Goal: Information Seeking & Learning: Check status

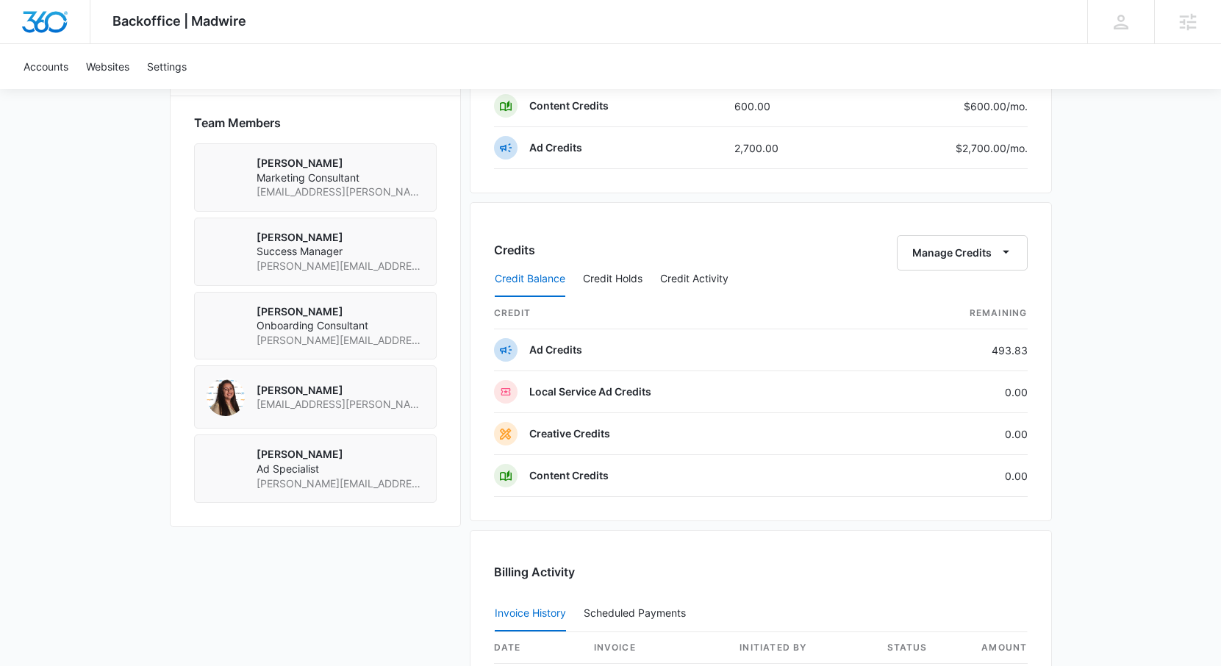
scroll to position [1039, 0]
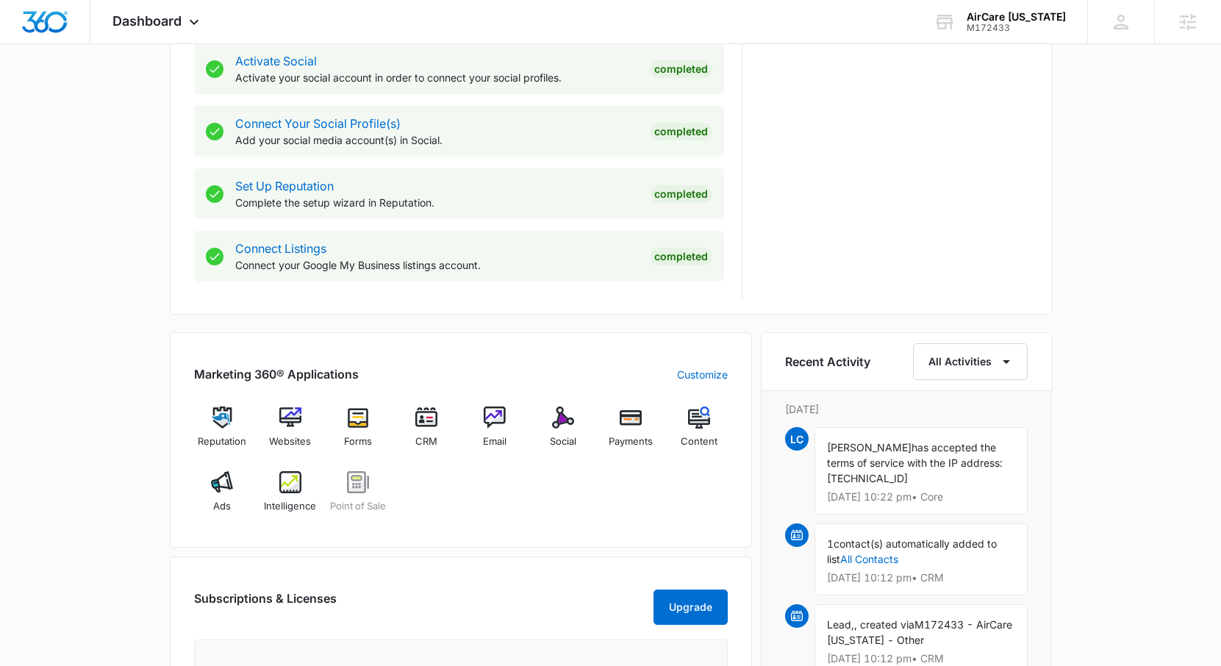
scroll to position [629, 0]
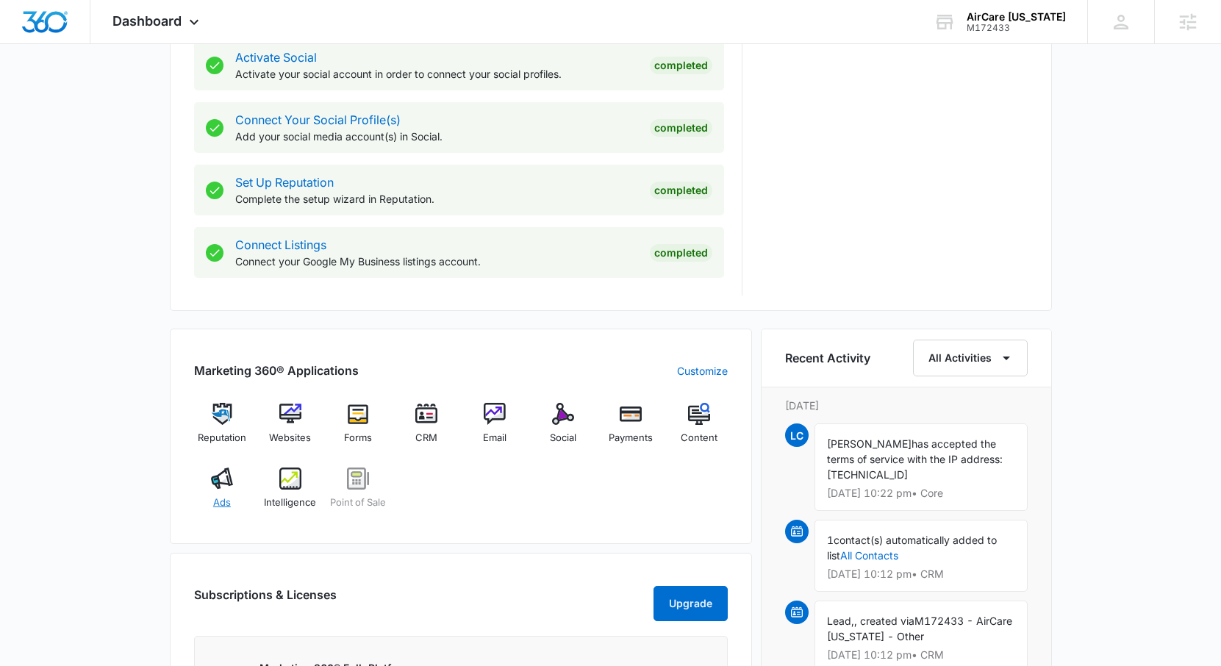
click at [221, 476] on img at bounding box center [222, 479] width 22 height 22
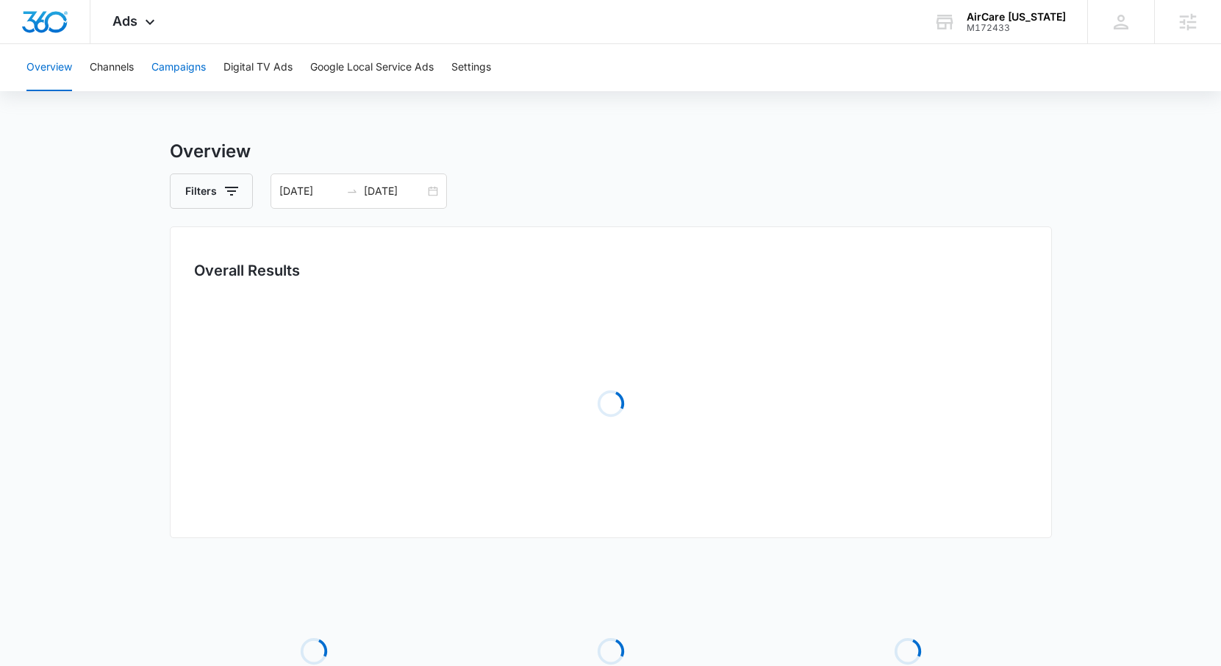
click at [185, 66] on button "Campaigns" at bounding box center [178, 67] width 54 height 47
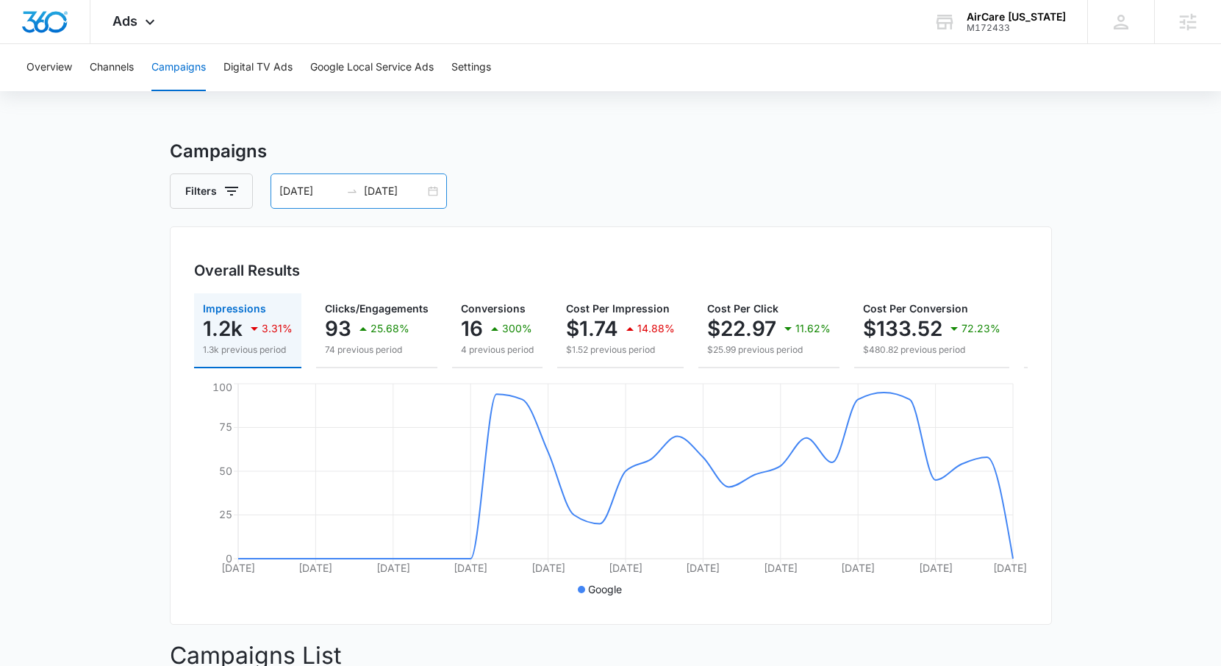
click at [428, 194] on div "[DATE] [DATE]" at bounding box center [359, 191] width 176 height 35
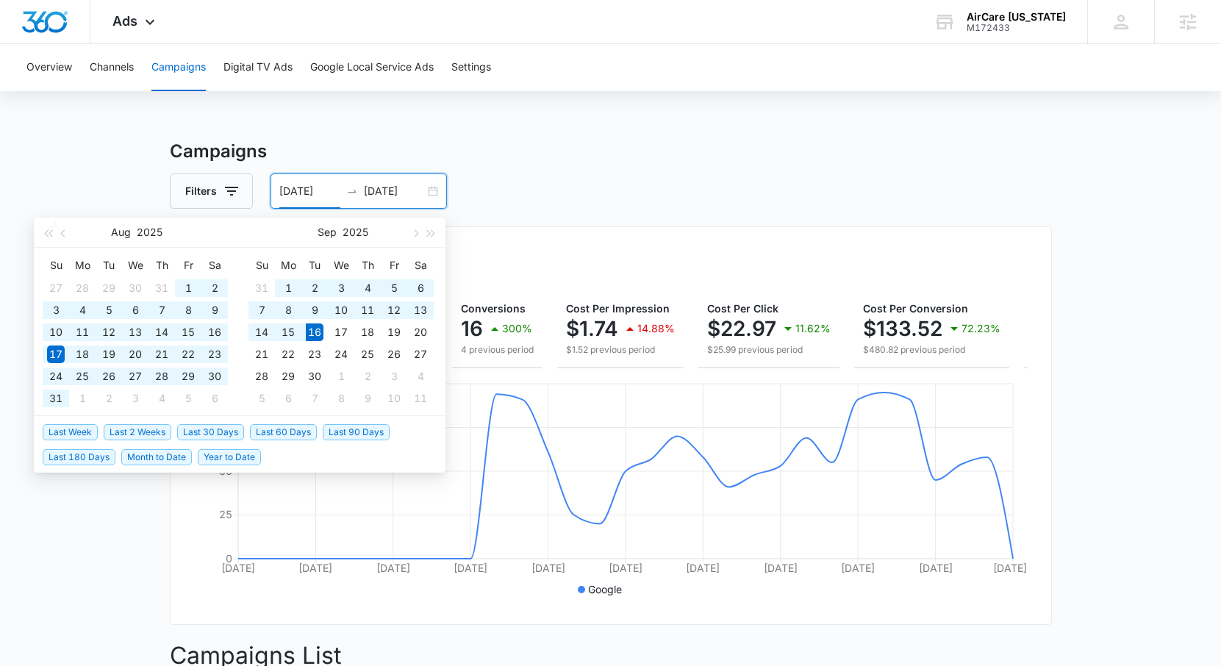
click at [340, 431] on span "Last 90 Days" at bounding box center [356, 432] width 67 height 16
type input "[DATE]"
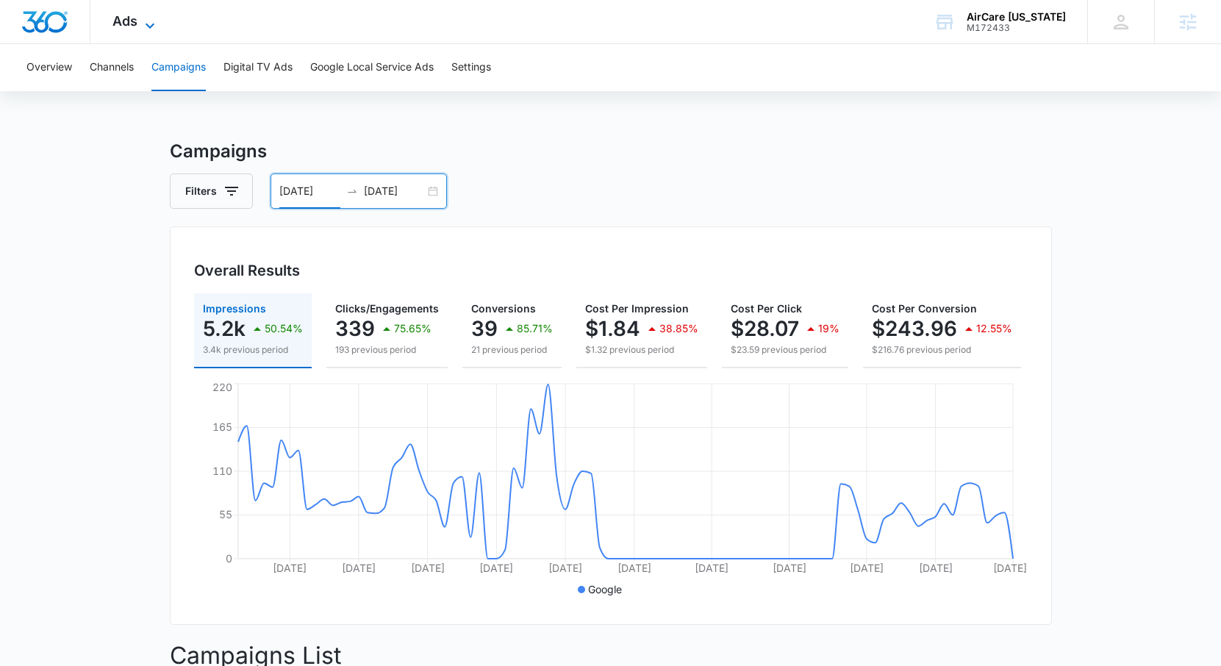
click at [125, 21] on span "Ads" at bounding box center [125, 20] width 25 height 15
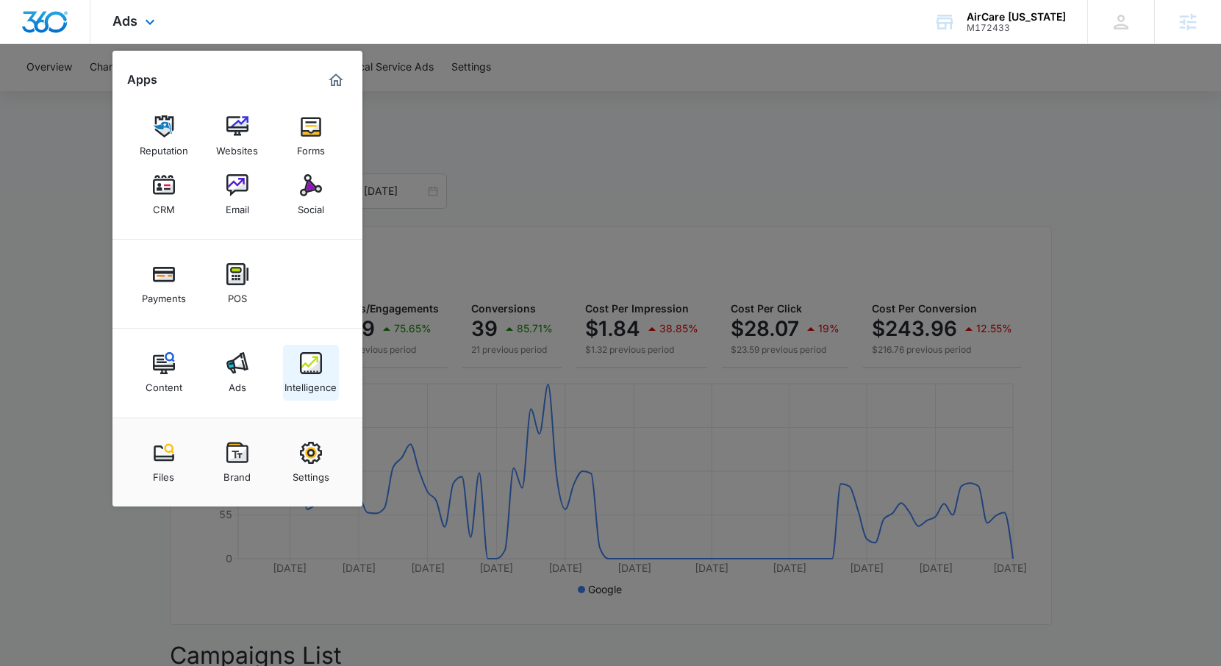
click at [311, 376] on div "Intelligence" at bounding box center [311, 383] width 52 height 19
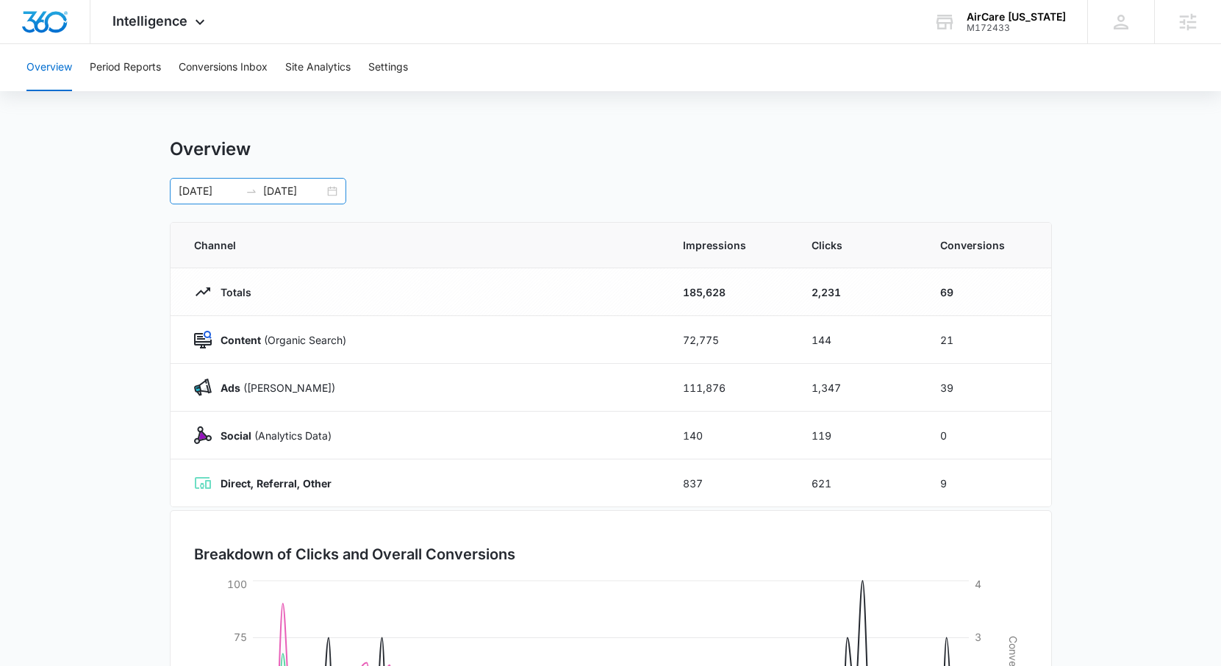
click at [332, 190] on div "[DATE] [DATE]" at bounding box center [258, 191] width 176 height 26
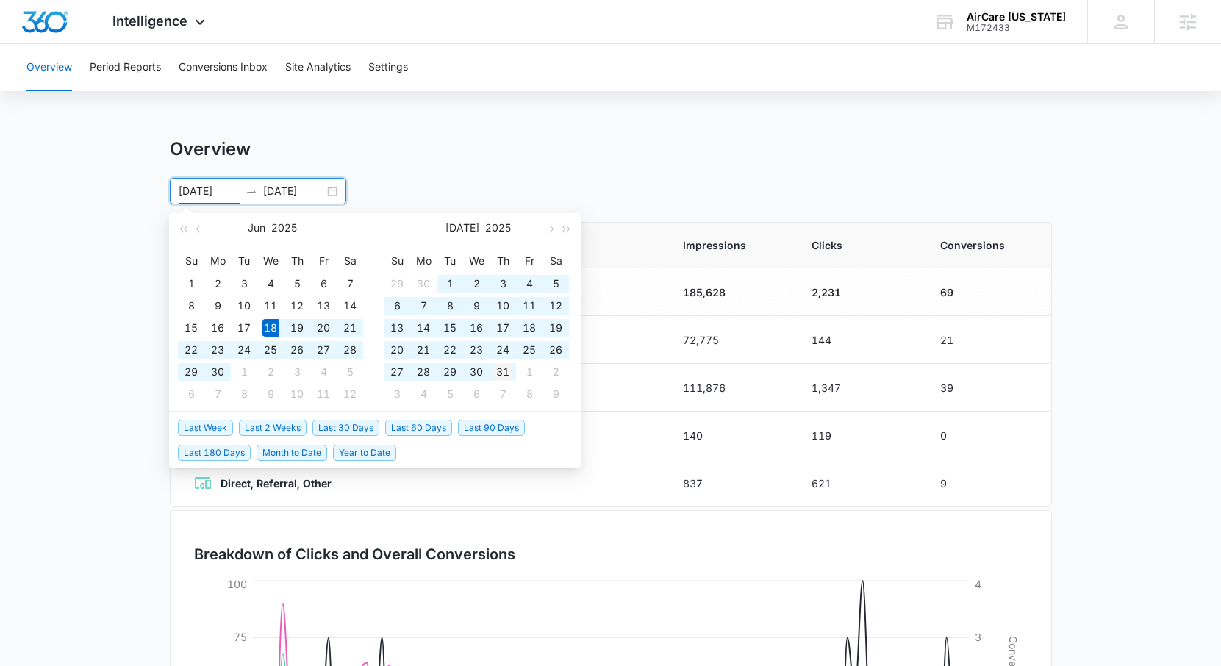
type input "[DATE]"
click at [507, 374] on div "31" at bounding box center [503, 372] width 18 height 18
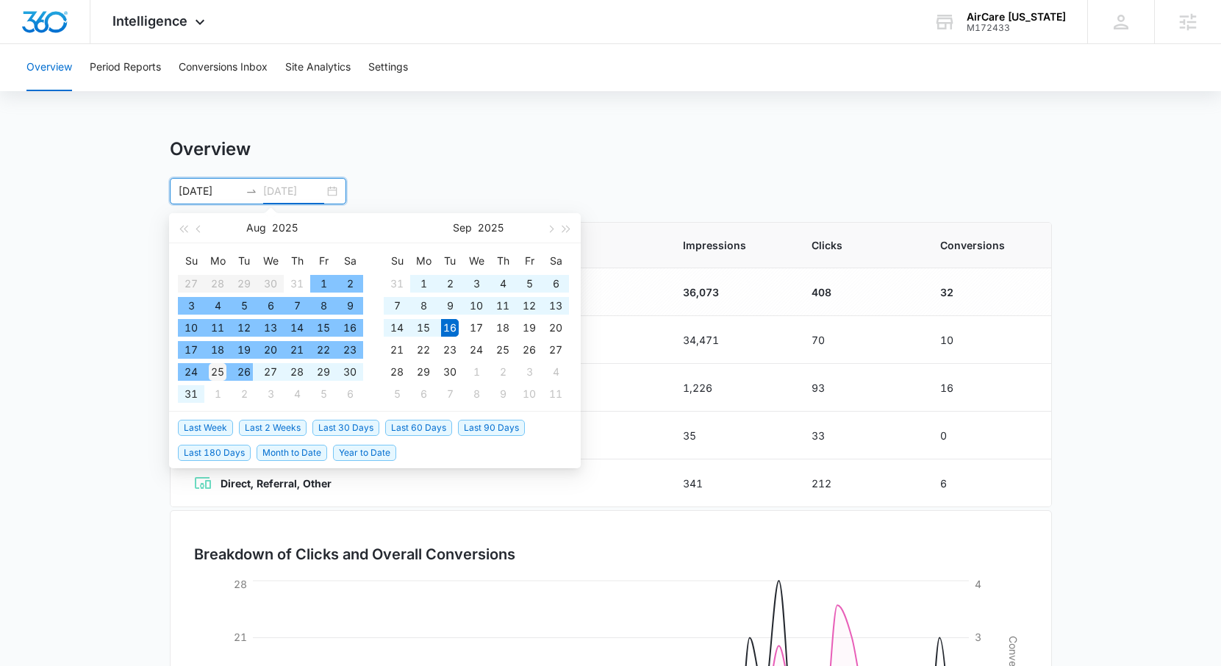
type input "[DATE]"
click at [223, 374] on div "25" at bounding box center [218, 372] width 18 height 18
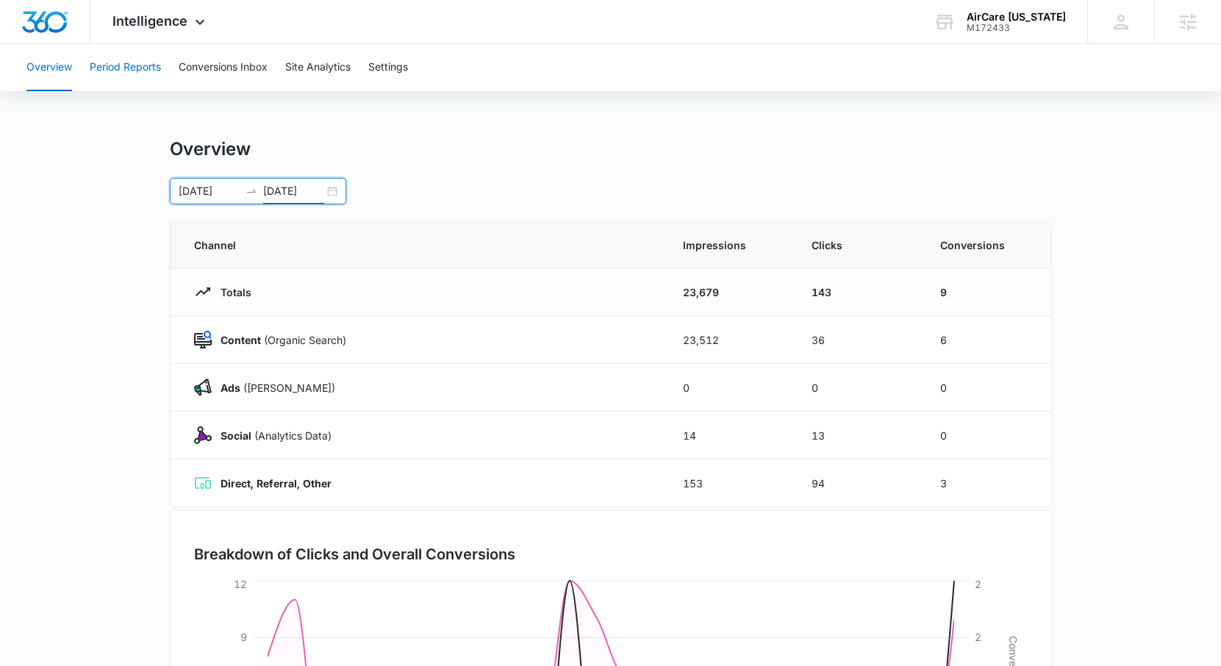
click at [106, 69] on button "Period Reports" at bounding box center [125, 67] width 71 height 47
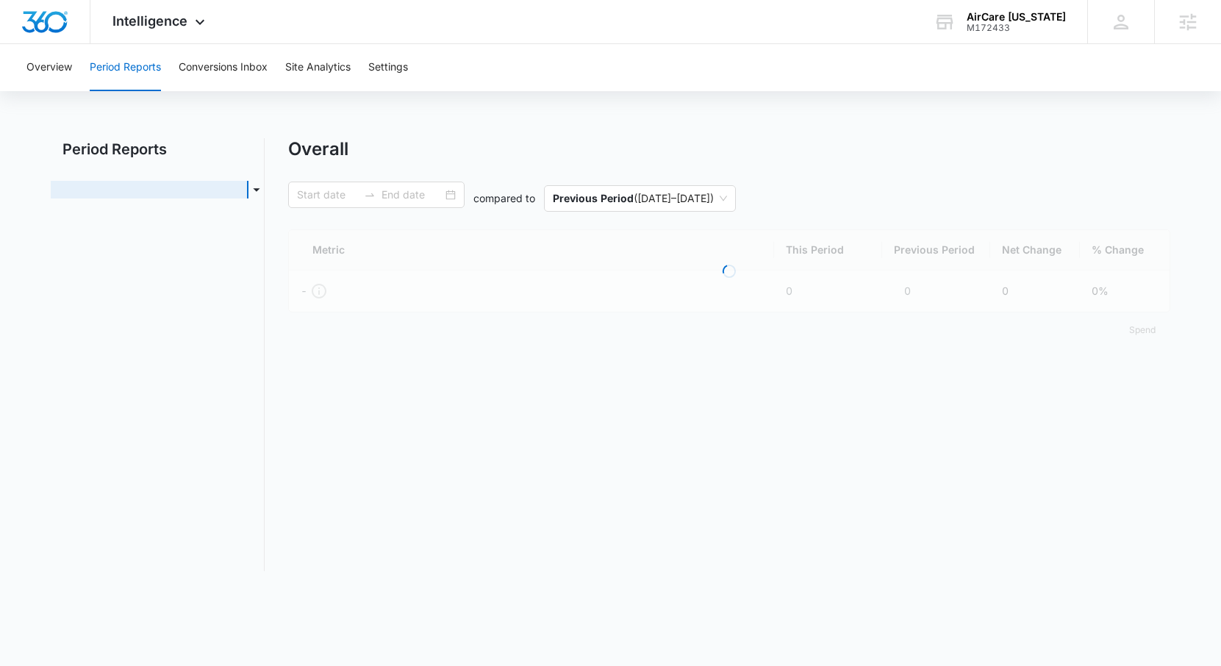
type input "[DATE]"
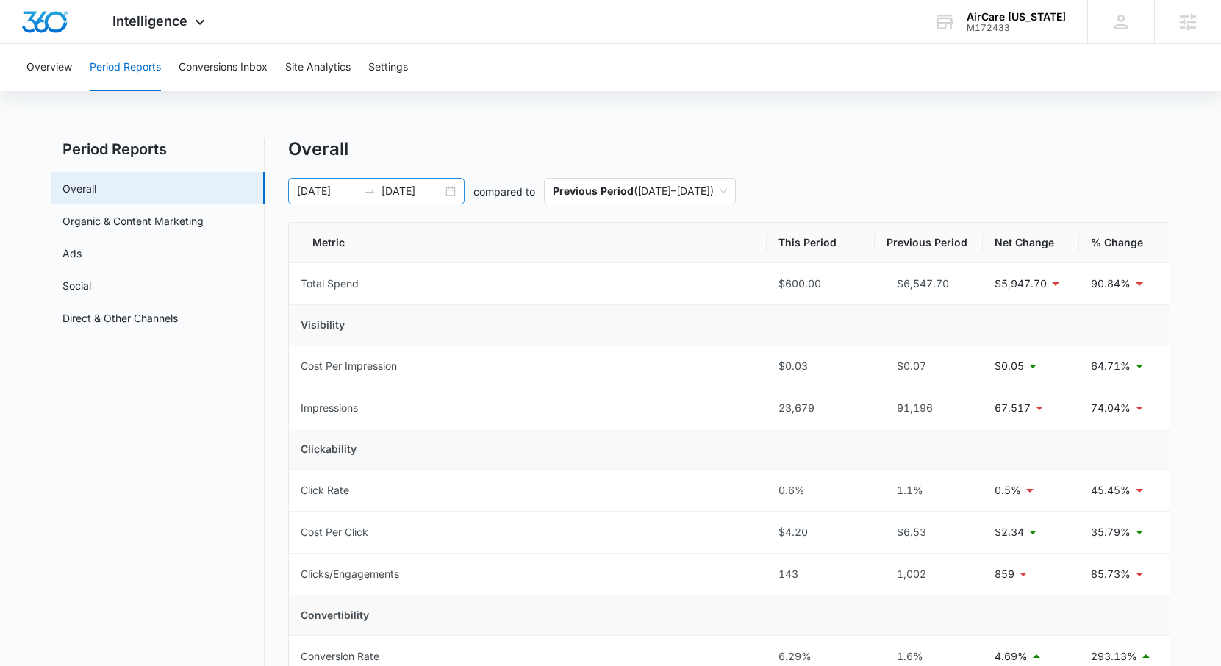
click at [450, 193] on div "[DATE] [DATE]" at bounding box center [376, 191] width 176 height 26
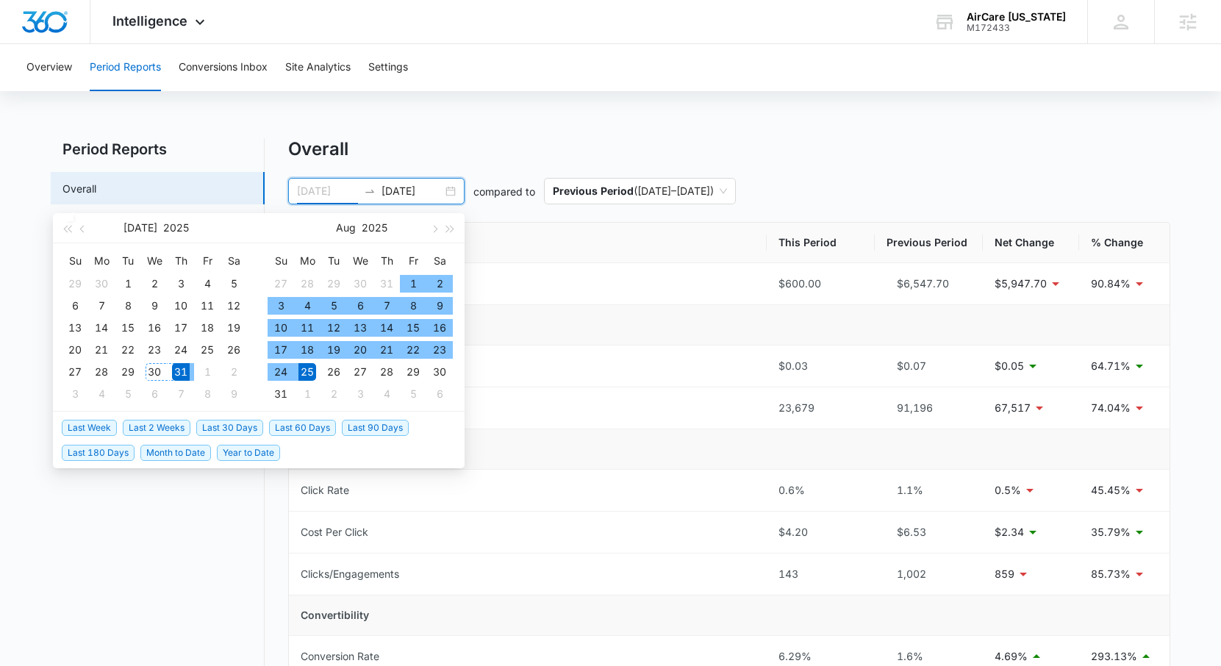
type input "[DATE]"
click at [180, 371] on div "31" at bounding box center [181, 372] width 18 height 18
type input "[DATE]"
click at [340, 373] on div "26" at bounding box center [334, 372] width 18 height 18
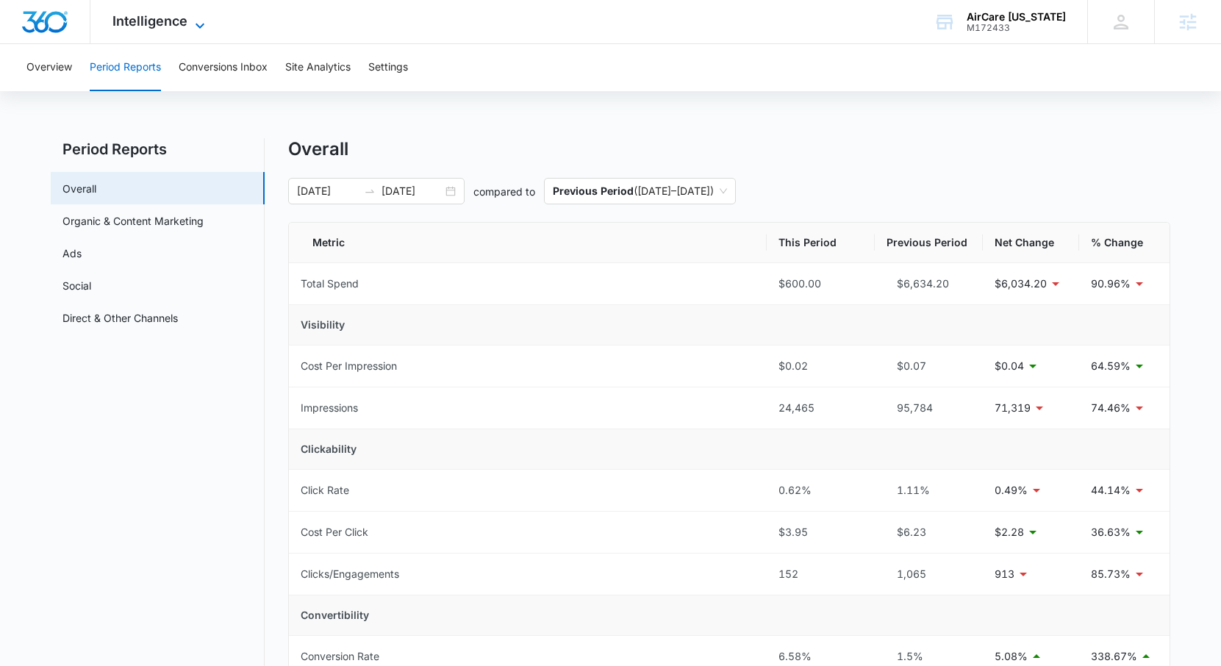
click at [156, 26] on span "Intelligence" at bounding box center [150, 20] width 75 height 15
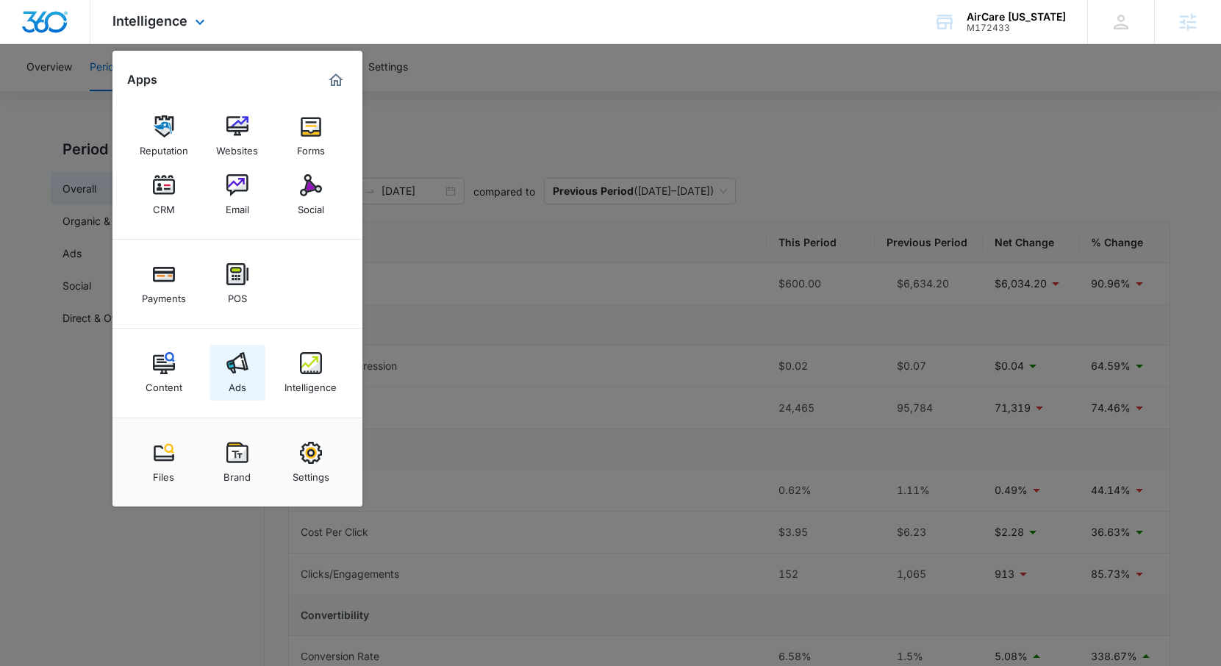
click at [239, 380] on div "Ads" at bounding box center [238, 383] width 18 height 19
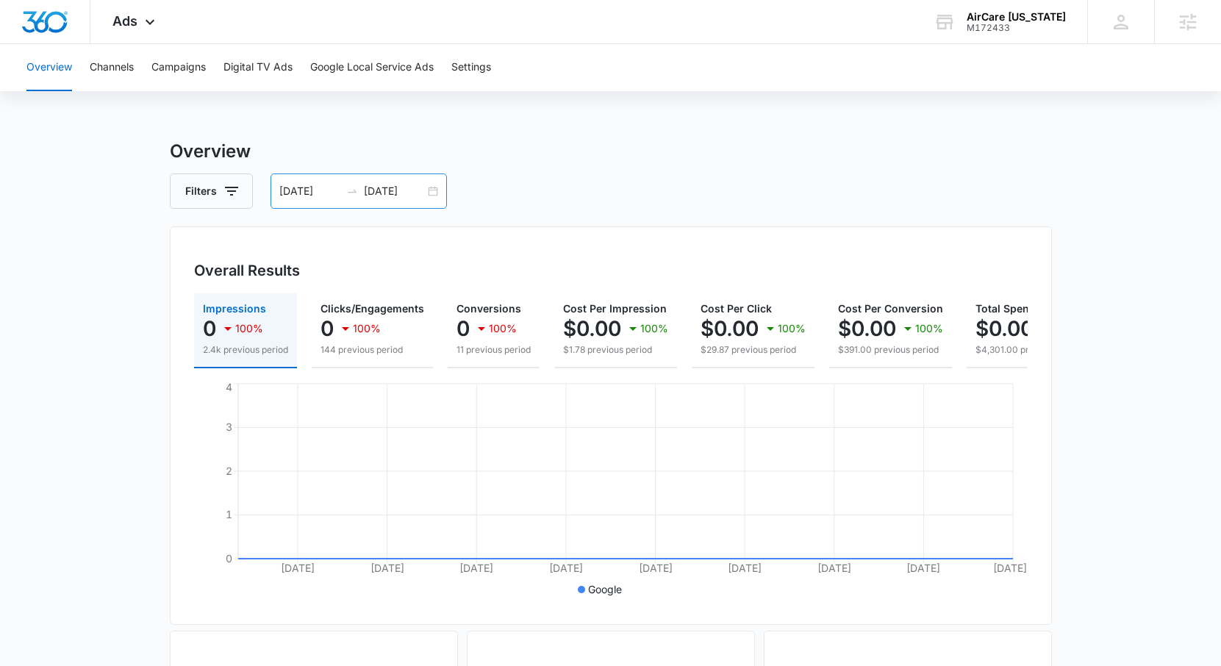
click at [404, 197] on input "[DATE]" at bounding box center [394, 191] width 61 height 16
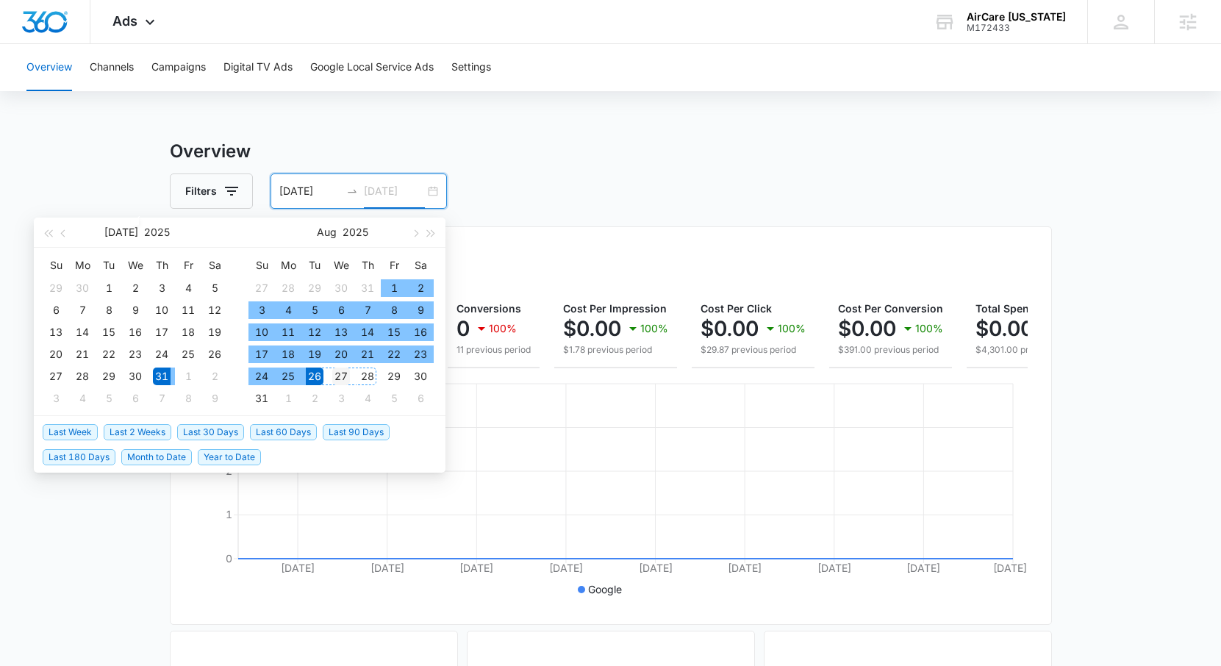
type input "[DATE]"
click at [339, 377] on div "27" at bounding box center [341, 377] width 18 height 18
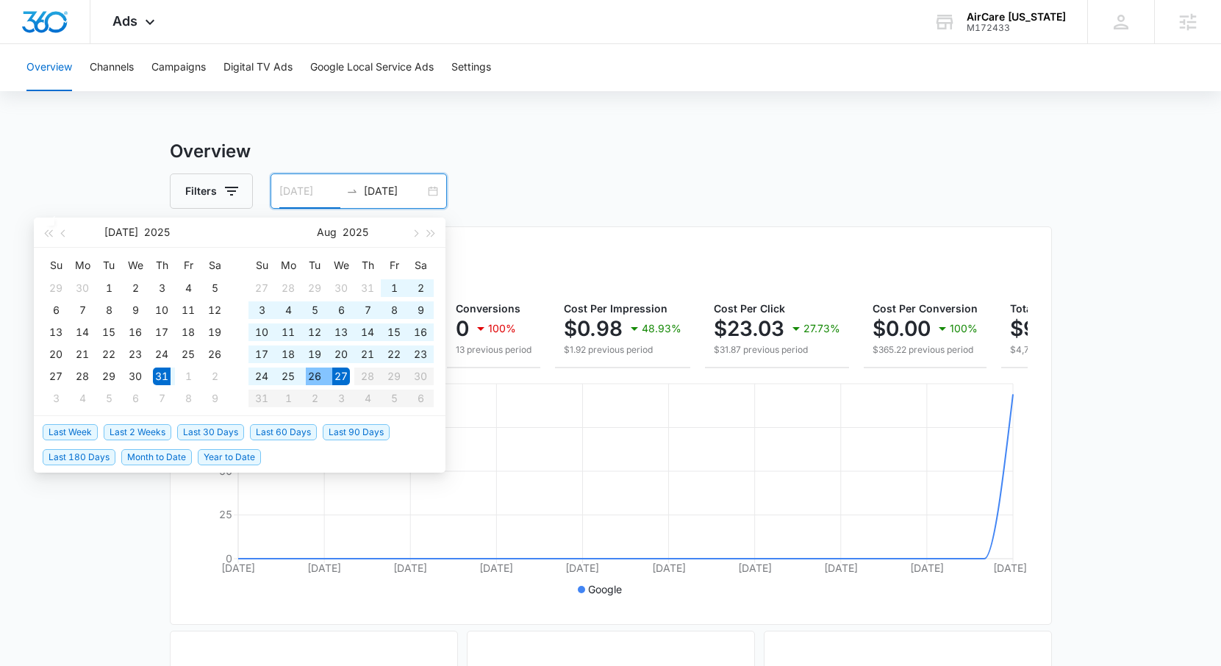
click at [312, 371] on div "26" at bounding box center [315, 377] width 18 height 18
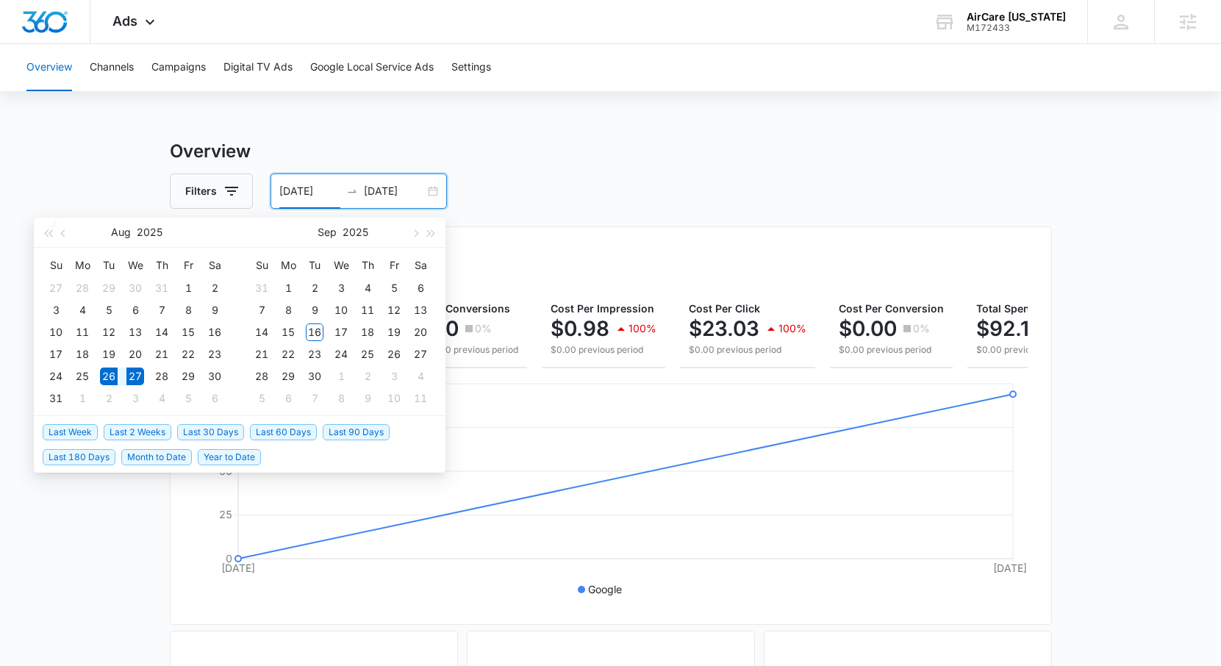
click at [303, 194] on input "[DATE]" at bounding box center [309, 191] width 61 height 16
click at [59, 234] on button "button" at bounding box center [64, 232] width 16 height 29
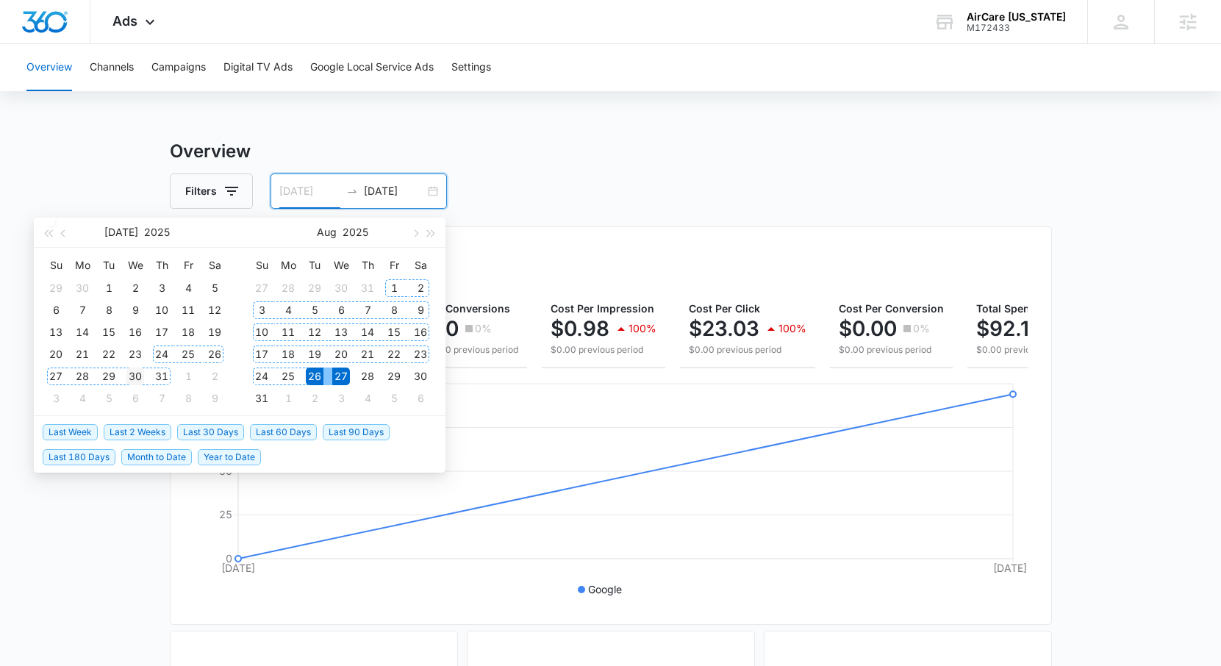
type input "[DATE]"
click at [140, 374] on div "30" at bounding box center [135, 377] width 18 height 18
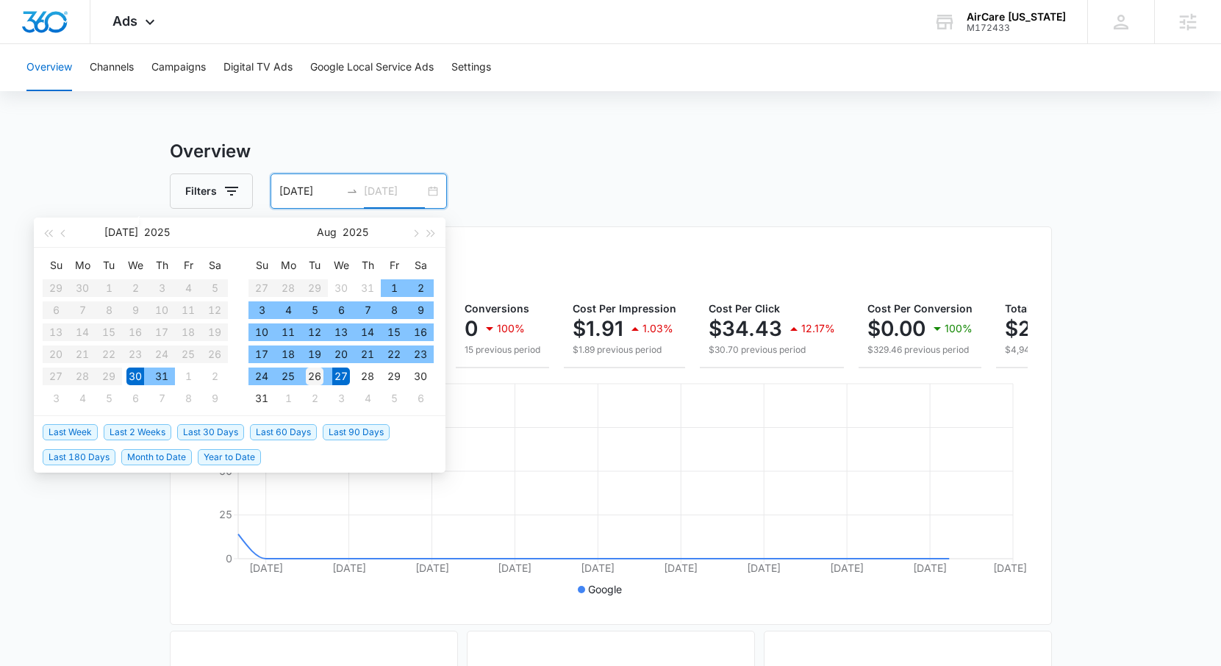
type input "[DATE]"
click at [320, 379] on div "26" at bounding box center [315, 377] width 18 height 18
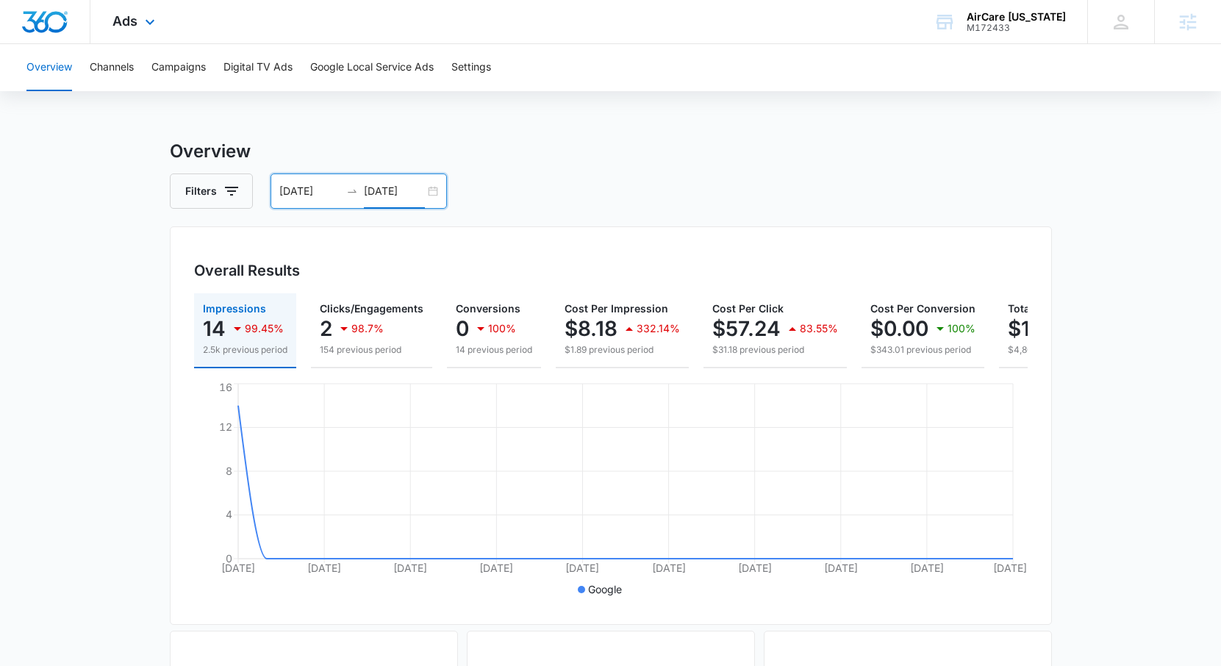
click at [129, 29] on div "Ads Apps Reputation Websites Forms CRM Email Social Payments POS Content Ads In…" at bounding box center [135, 21] width 90 height 43
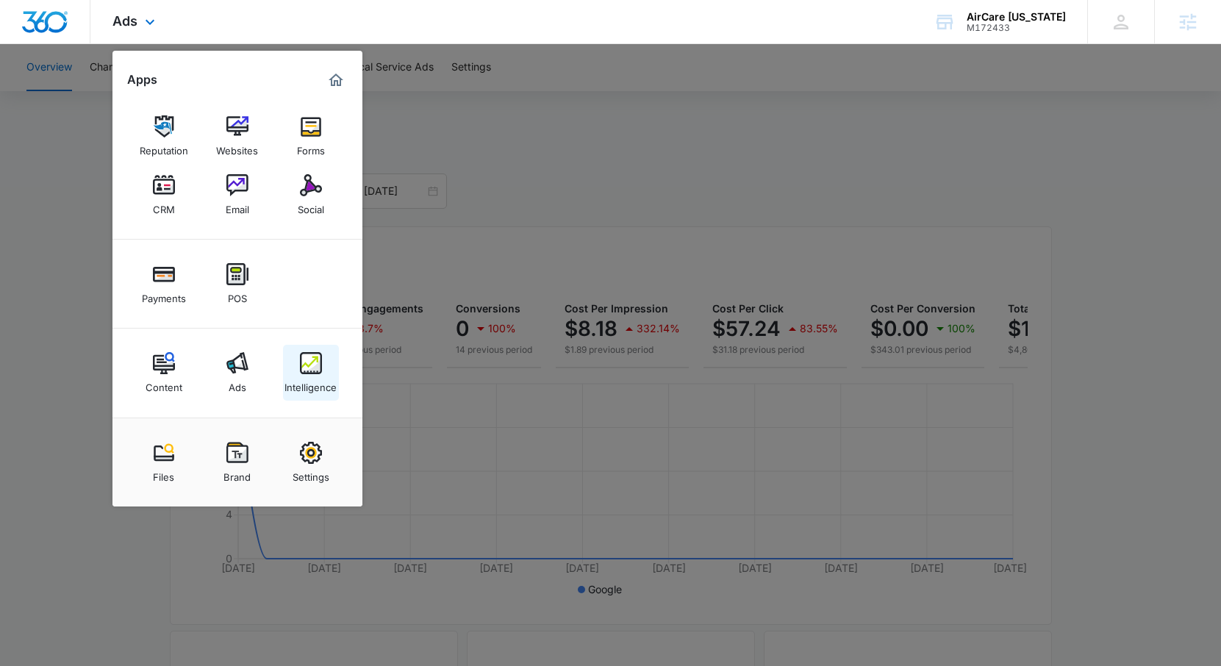
click at [313, 386] on div "Intelligence" at bounding box center [311, 383] width 52 height 19
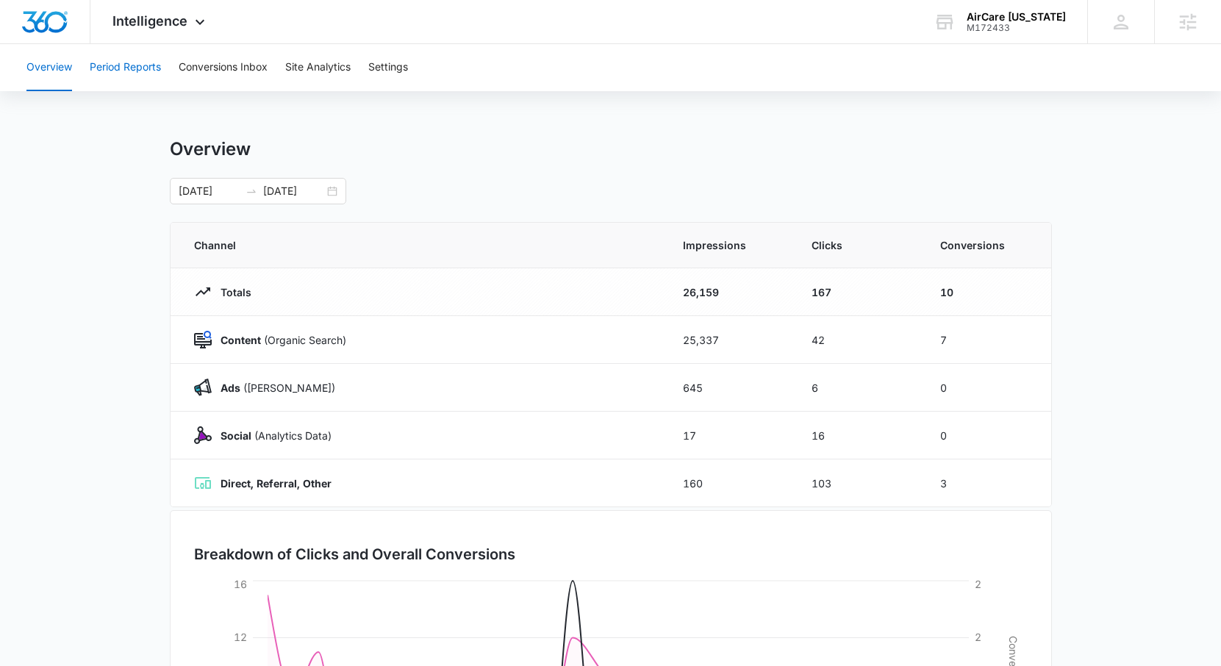
click at [140, 66] on button "Period Reports" at bounding box center [125, 67] width 71 height 47
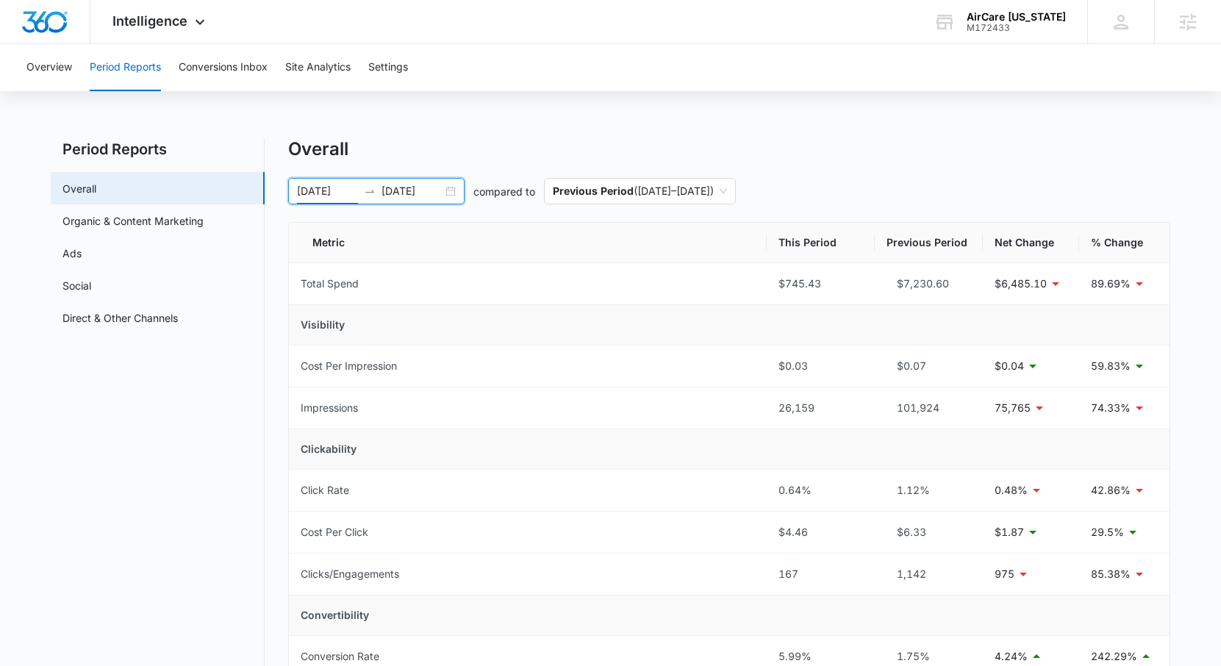
click at [324, 199] on input "[DATE]" at bounding box center [327, 191] width 61 height 16
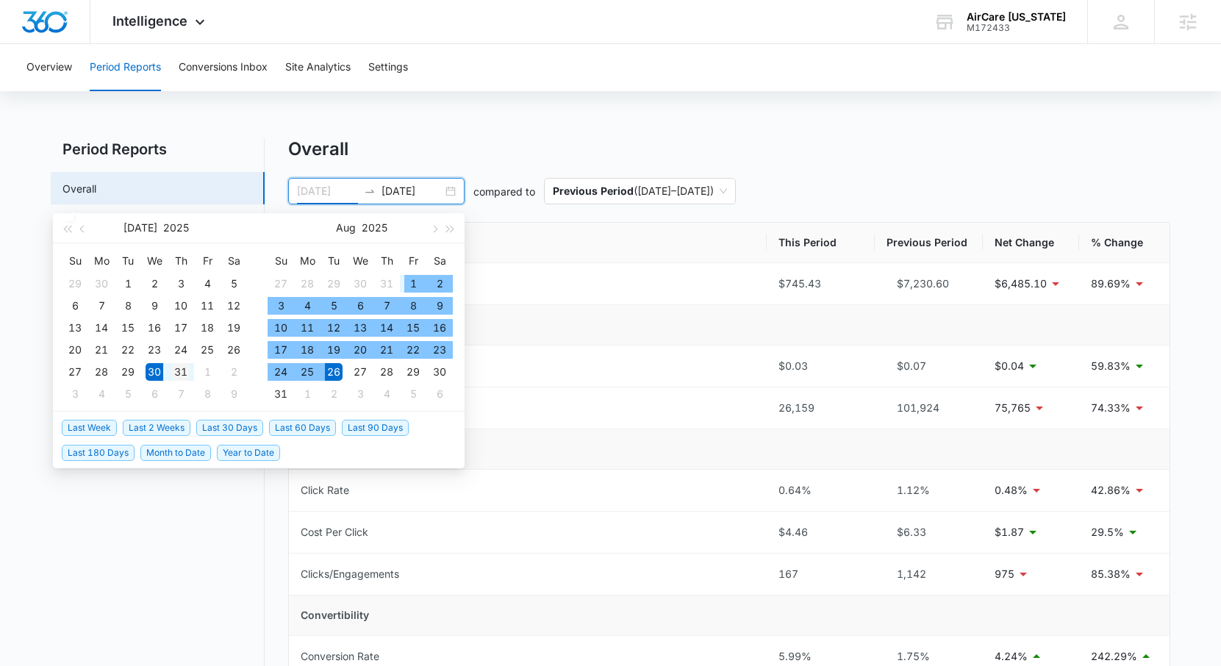
type input "[DATE]"
click at [184, 367] on div "31" at bounding box center [181, 372] width 18 height 18
type input "[DATE]"
click at [333, 372] on div "26" at bounding box center [334, 372] width 18 height 18
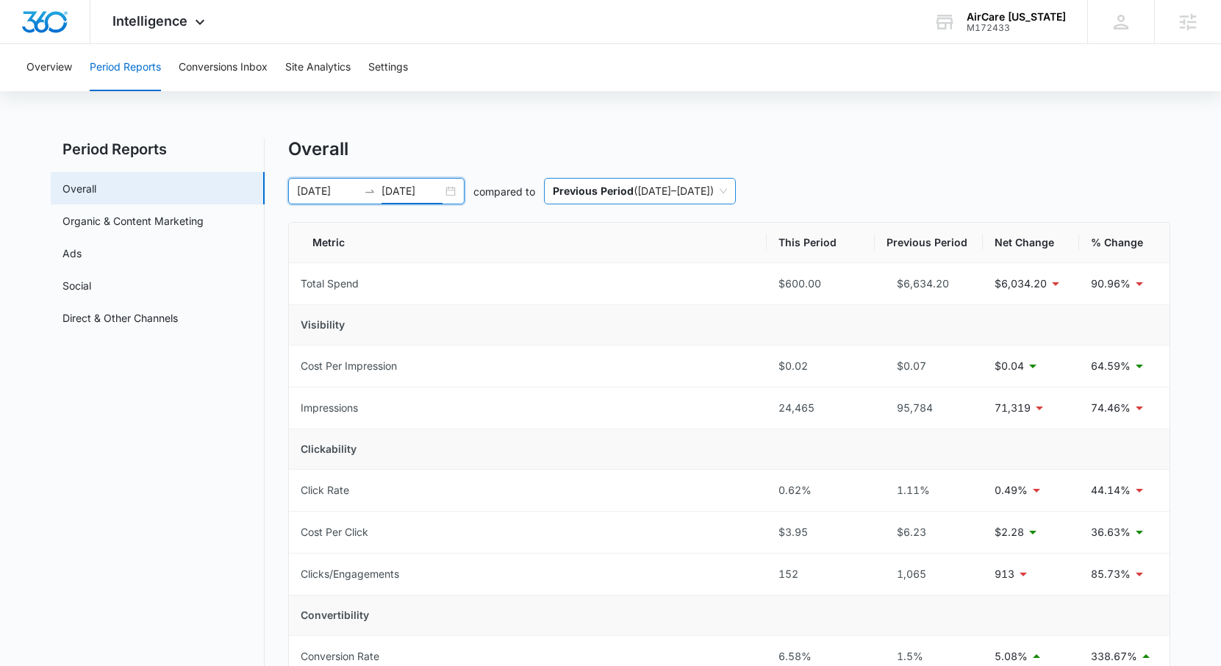
click at [727, 186] on span "Previous Period ( [DATE] – [DATE] )" at bounding box center [640, 191] width 174 height 25
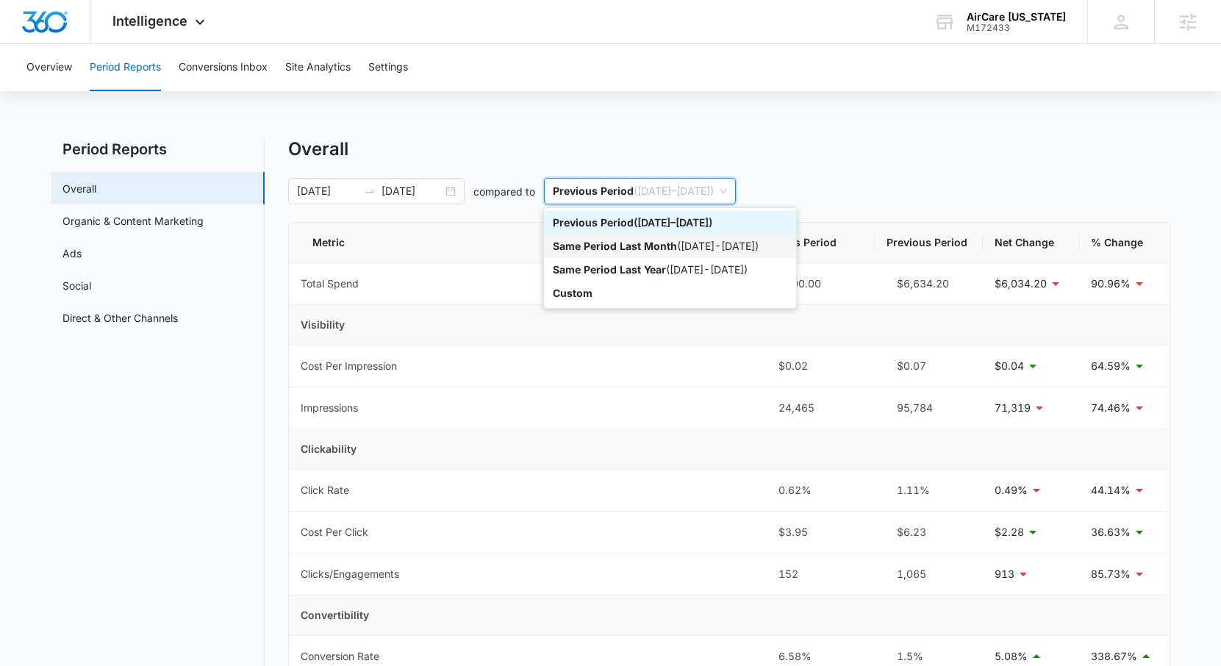
click at [763, 248] on div "Same Period Last Month ( [DATE] - [DATE] )" at bounding box center [670, 246] width 235 height 16
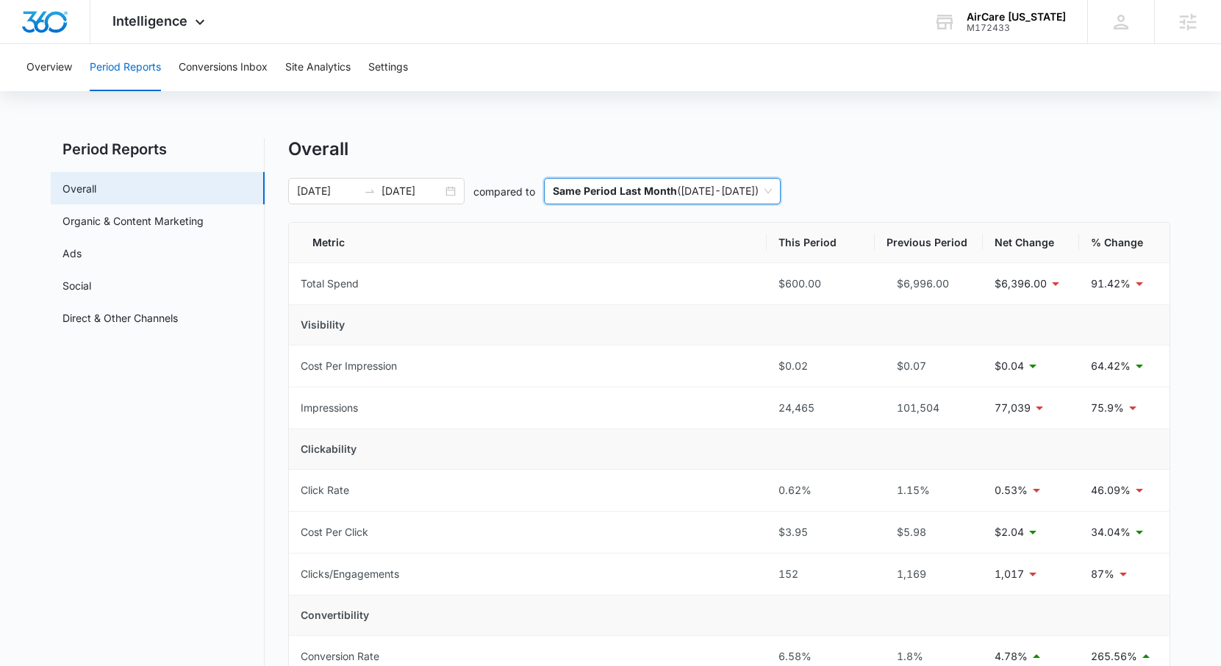
click at [772, 184] on span "Same Period Last Month ( [DATE] - [DATE] )" at bounding box center [662, 191] width 219 height 25
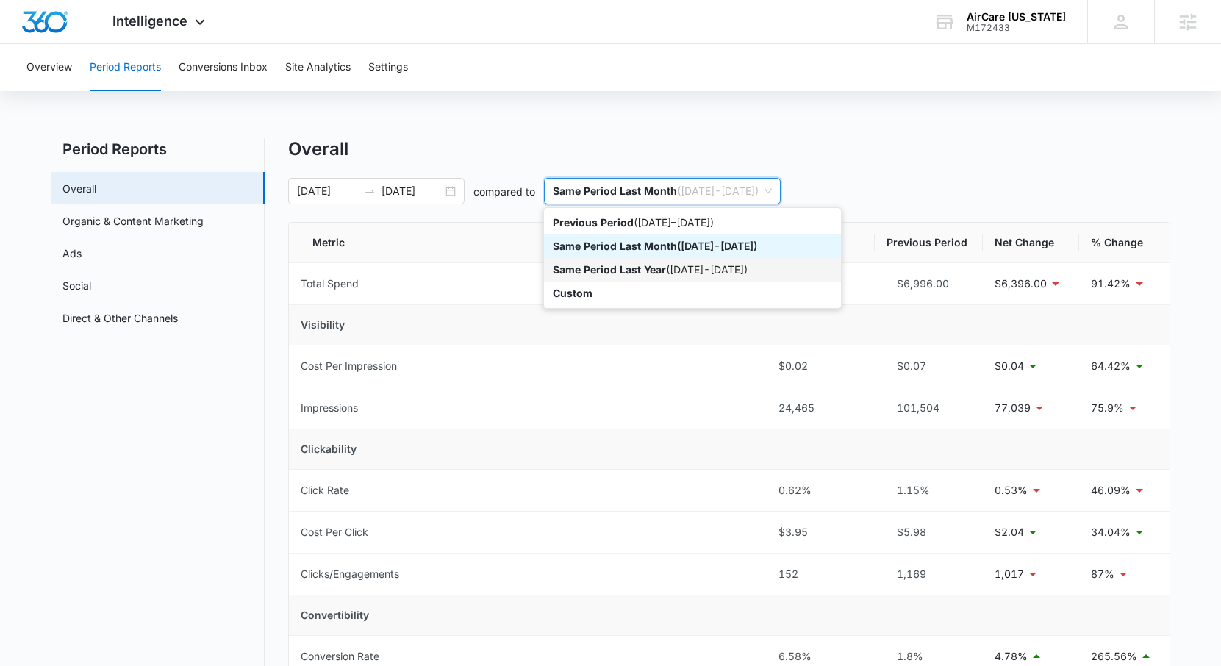
click at [758, 273] on div "Same Period Last Year ( [DATE] - [DATE] )" at bounding box center [692, 270] width 279 height 16
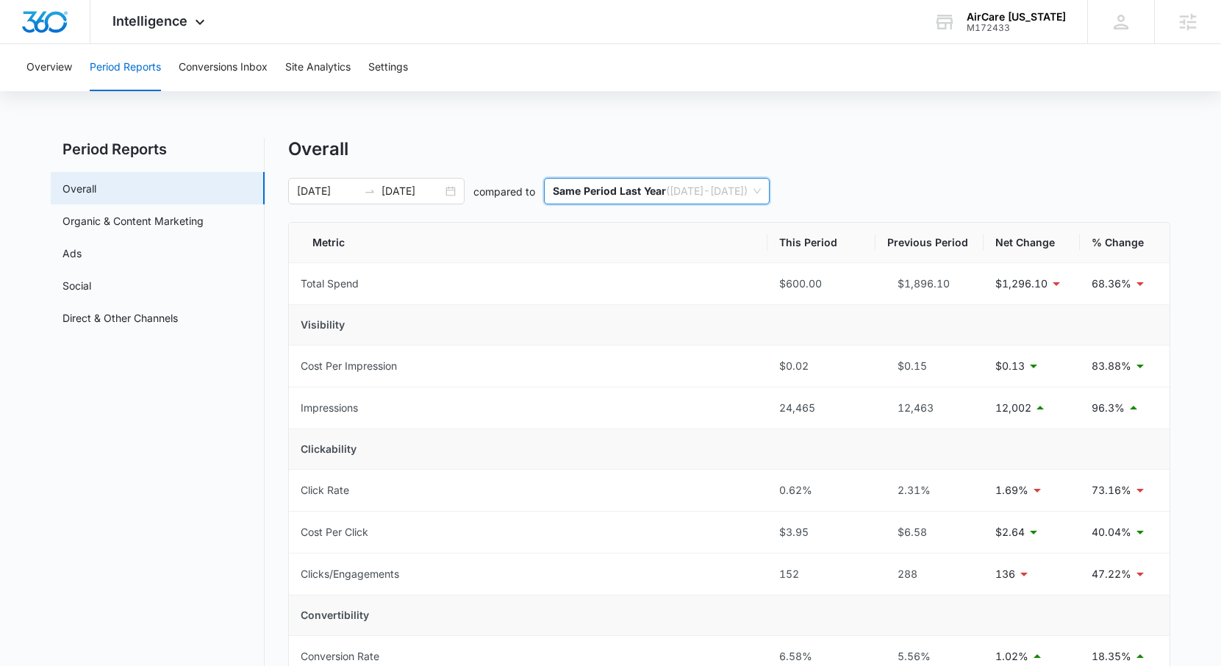
click at [761, 188] on span "Same Period Last Year ( [DATE] - [DATE] )" at bounding box center [657, 191] width 208 height 25
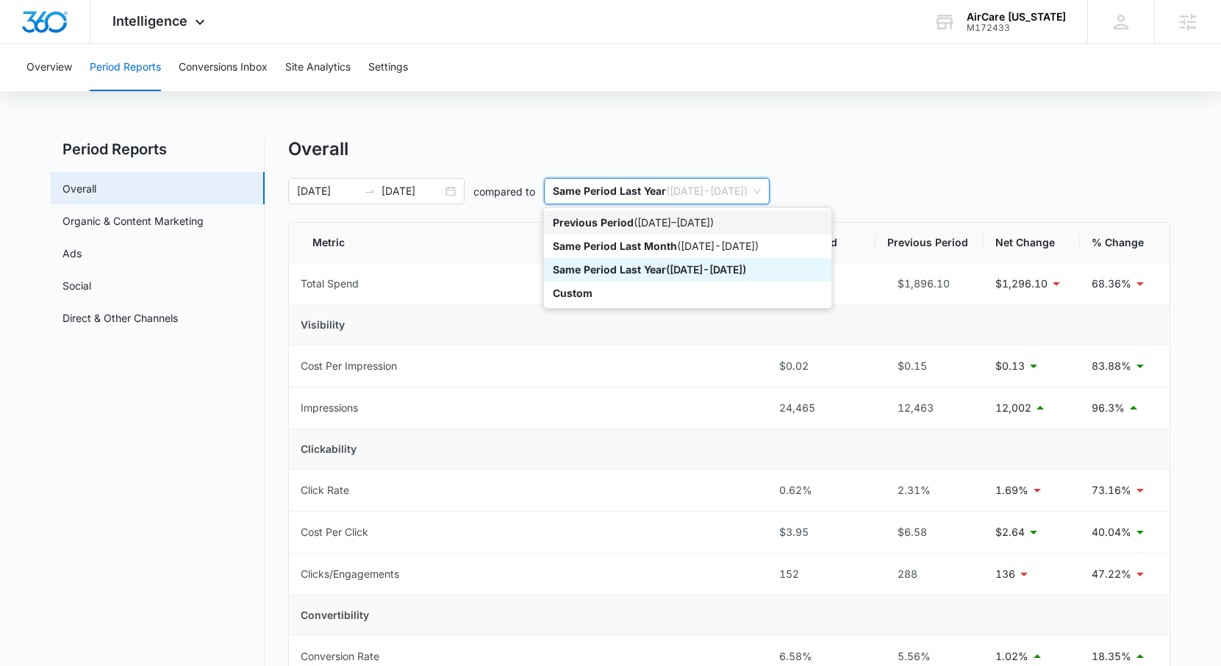
click at [762, 215] on div "Previous Period ( [DATE] – [DATE] )" at bounding box center [688, 223] width 270 height 16
